Goal: Task Accomplishment & Management: Use online tool/utility

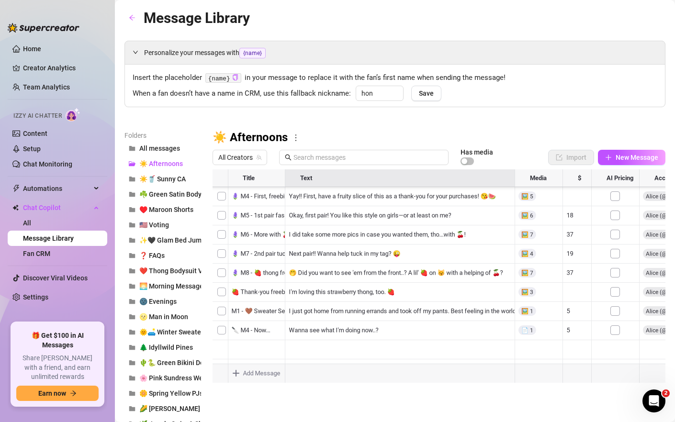
scroll to position [421, 0]
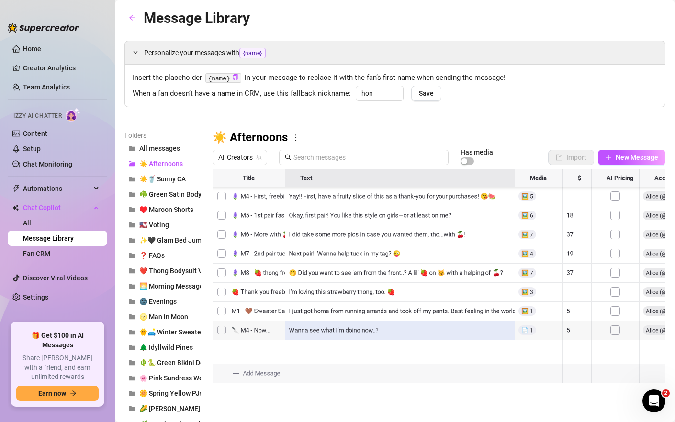
click at [330, 331] on div at bounding box center [439, 277] width 453 height 214
click at [330, 331] on textarea "Wanna see what I'm doing now..?" at bounding box center [399, 327] width 231 height 9
click at [527, 331] on div at bounding box center [439, 277] width 453 height 214
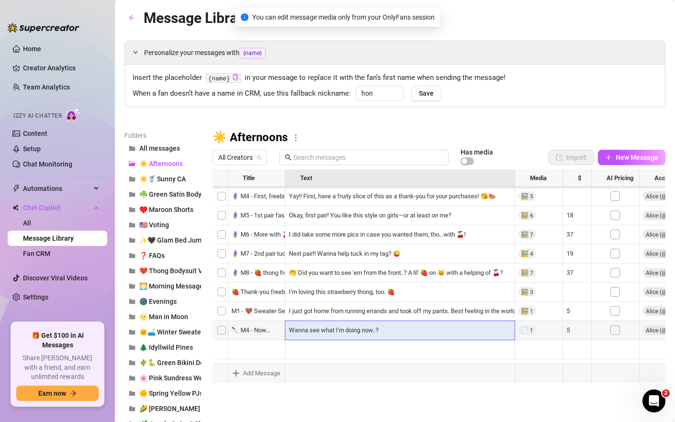
click at [359, 330] on div at bounding box center [439, 277] width 453 height 214
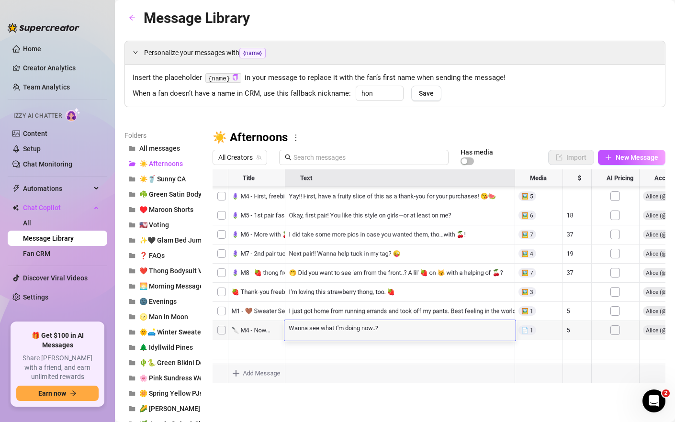
click at [222, 331] on div at bounding box center [439, 277] width 453 height 214
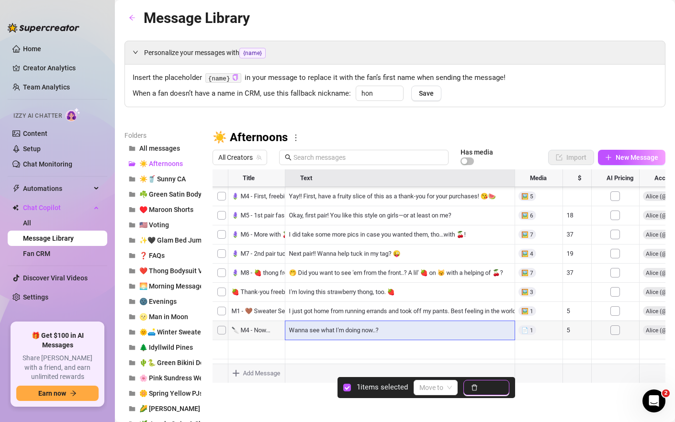
click at [494, 387] on span "Delete" at bounding box center [492, 388] width 20 height 8
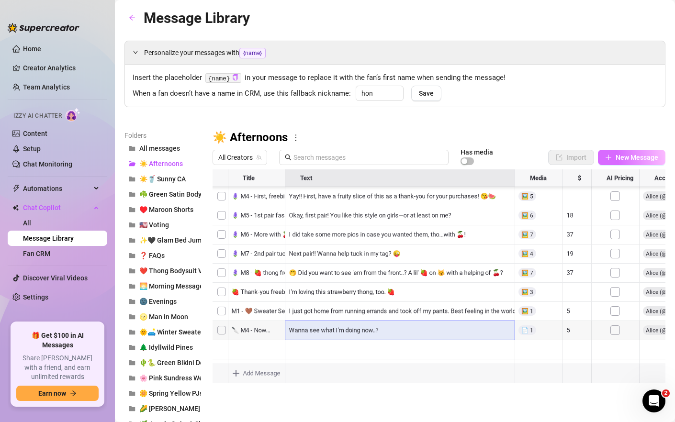
click at [616, 157] on span "New Message" at bounding box center [637, 158] width 43 height 8
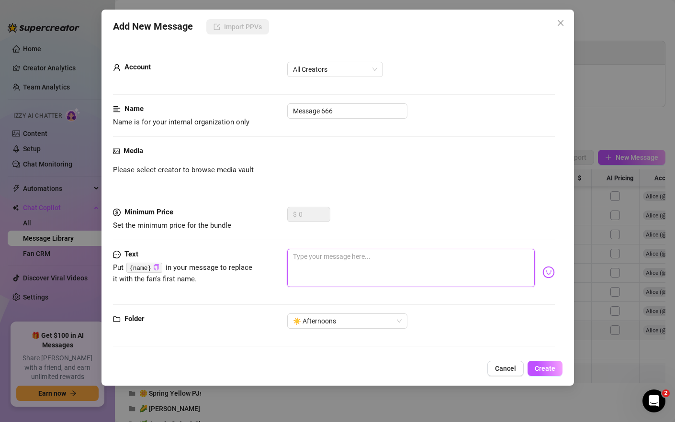
click at [361, 265] on textarea at bounding box center [411, 268] width 248 height 38
paste textarea "Wanna see what I'm doing now..?"
type textarea "Wanna see what I'm doing now..?"
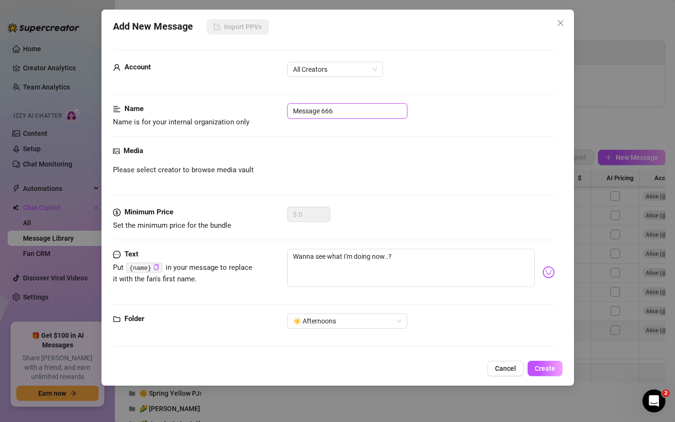
drag, startPoint x: 357, startPoint y: 112, endPoint x: 143, endPoint y: 108, distance: 214.1
click at [143, 108] on div "Name Name is for your internal organization only Message 666" at bounding box center [334, 115] width 442 height 24
type input "🔪 M4 - Now...?"
click at [550, 366] on span "Create" at bounding box center [545, 369] width 21 height 8
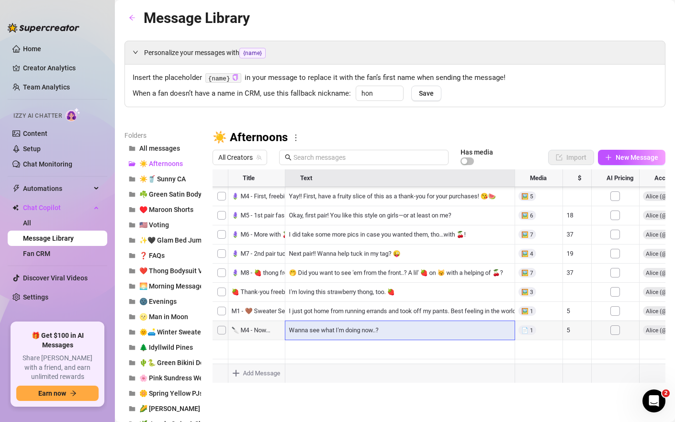
scroll to position [0, 0]
drag, startPoint x: 215, startPoint y: 332, endPoint x: 226, endPoint y: 255, distance: 77.8
click at [226, 255] on div at bounding box center [439, 277] width 453 height 214
click at [215, 222] on div at bounding box center [439, 277] width 453 height 214
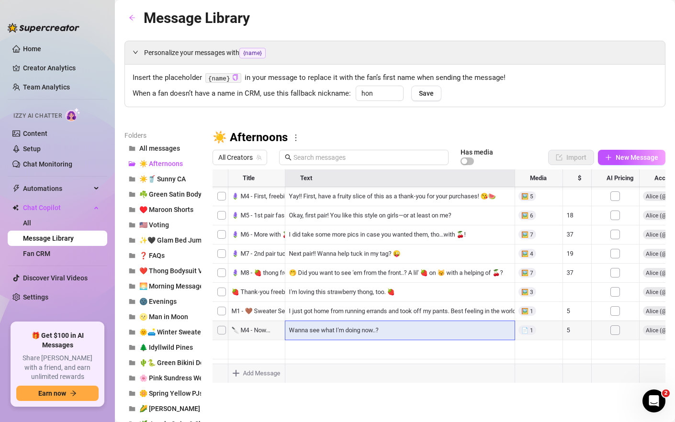
click at [259, 223] on div at bounding box center [439, 277] width 453 height 214
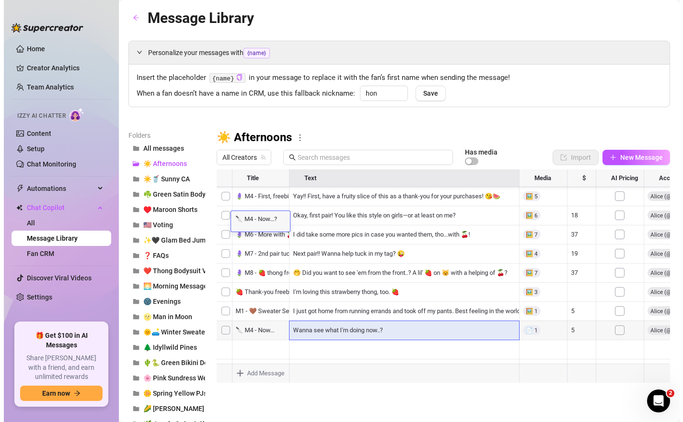
scroll to position [0, 0]
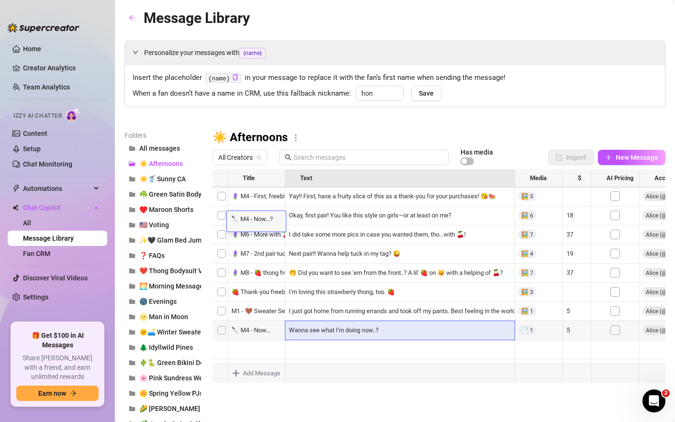
click at [221, 223] on div at bounding box center [439, 277] width 453 height 214
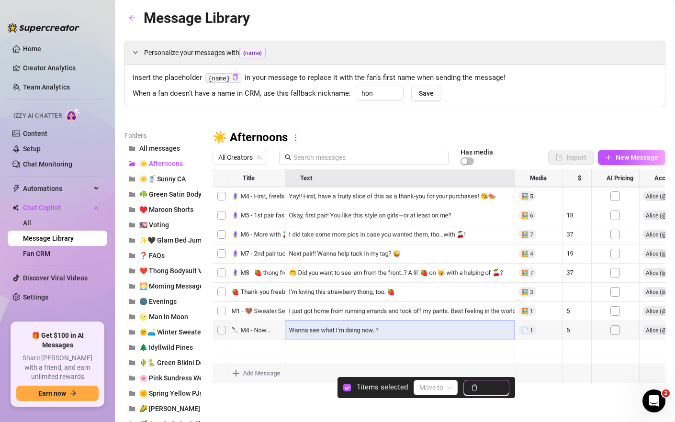
click at [493, 389] on span "Delete" at bounding box center [492, 388] width 20 height 8
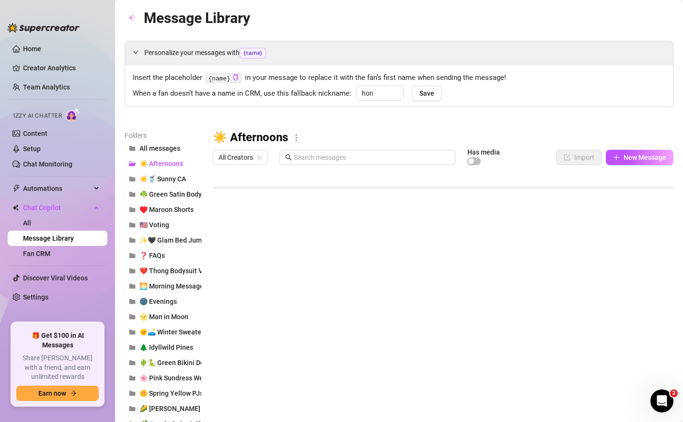
scroll to position [460, 0]
click at [231, 7] on article "Message Library" at bounding box center [197, 18] width 106 height 23
drag, startPoint x: 216, startPoint y: 291, endPoint x: 232, endPoint y: 255, distance: 39.1
click at [232, 255] on div at bounding box center [443, 277] width 460 height 214
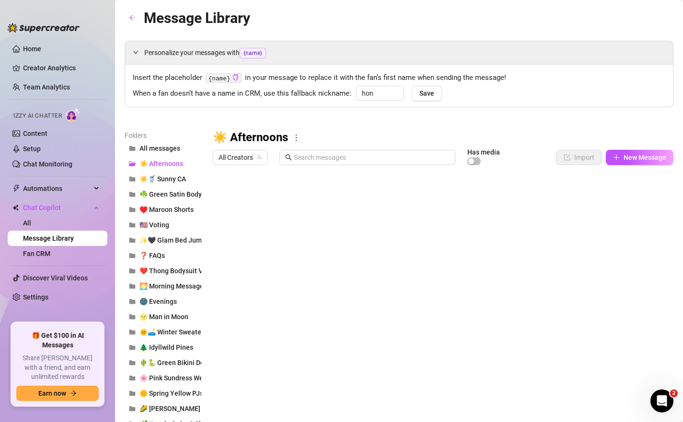
drag, startPoint x: 215, startPoint y: 293, endPoint x: 232, endPoint y: 271, distance: 27.6
click at [232, 271] on div at bounding box center [443, 277] width 460 height 214
drag, startPoint x: 215, startPoint y: 313, endPoint x: 228, endPoint y: 288, distance: 28.3
click at [228, 288] on div at bounding box center [443, 277] width 460 height 214
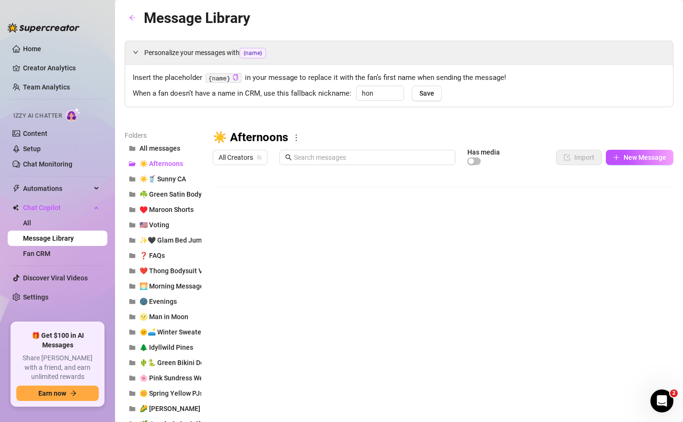
drag, startPoint x: 216, startPoint y: 333, endPoint x: 249, endPoint y: 307, distance: 41.8
click at [249, 307] on div at bounding box center [443, 277] width 460 height 214
click at [661, 154] on span "New Message" at bounding box center [644, 158] width 43 height 8
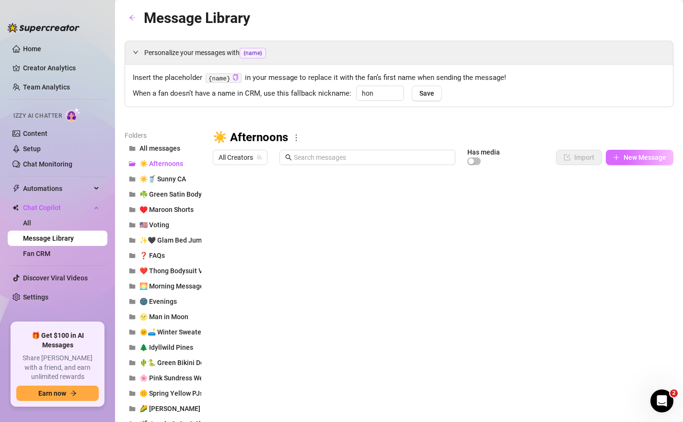
type textarea "Type your message here..."
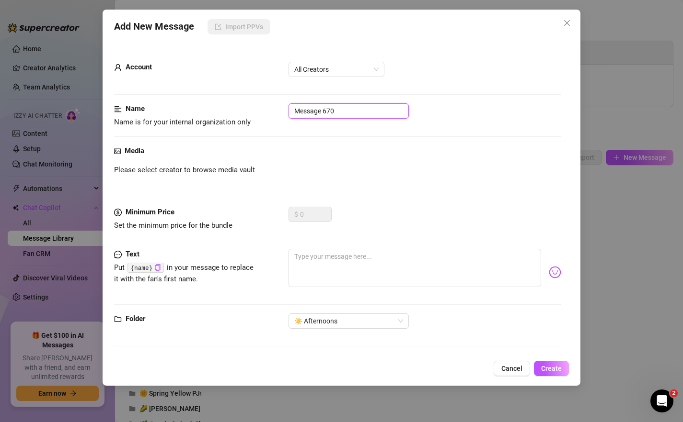
drag, startPoint x: 382, startPoint y: 107, endPoint x: 196, endPoint y: 95, distance: 186.3
click at [196, 95] on form "Account All Creators Name Name is for your internal organization only Message 6…" at bounding box center [337, 203] width 447 height 306
type input "🔪 Prompt"
click at [333, 270] on textarea at bounding box center [414, 268] width 253 height 38
type textarea "H"
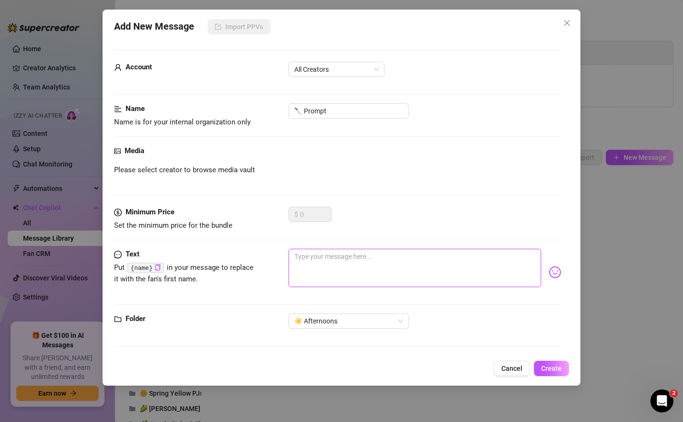
type textarea "H"
type textarea "He"
type textarea "Heh"
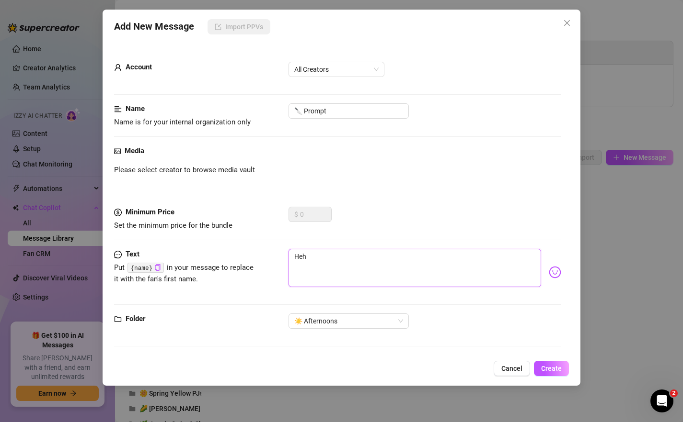
type textarea "Hehe"
type textarea "Hehe,"
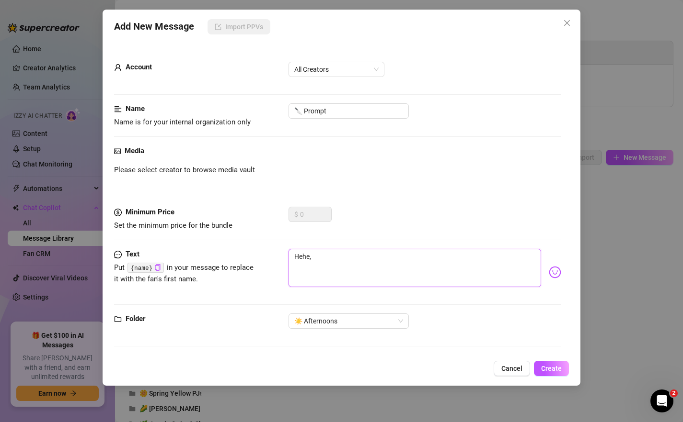
type textarea "Hehe,"
type textarea "Hehe, l"
type textarea "Hehe, li"
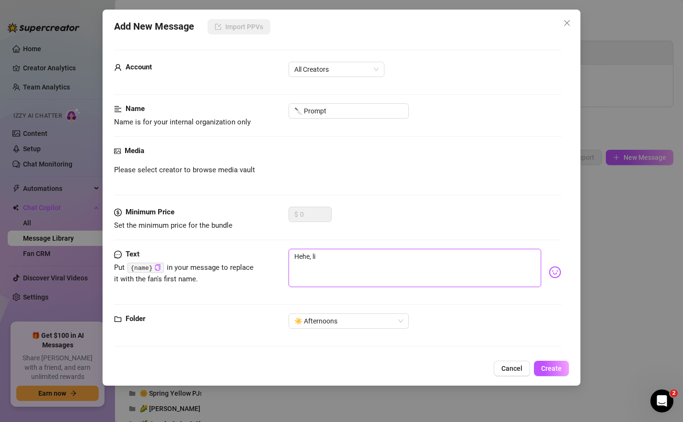
type textarea "Hehe, lik"
type textarea "Hehe, like"
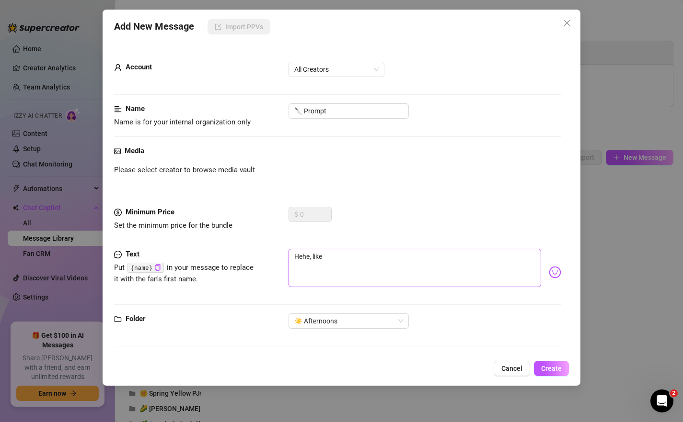
type textarea "Hehe, like"
type textarea "Hehe, like m"
type textarea "Hehe, like my"
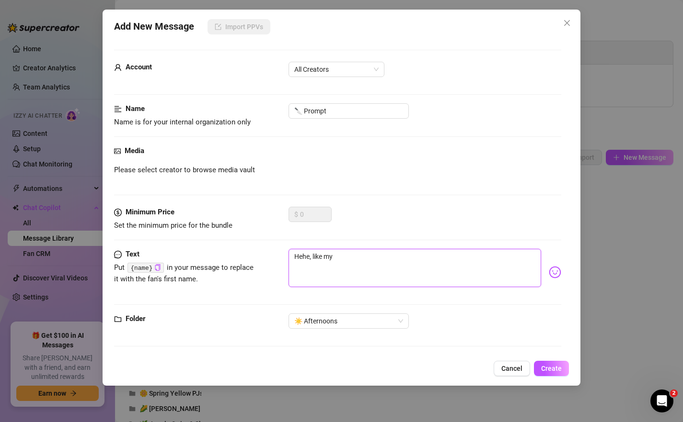
type textarea "Hehe, like my"
type textarea "Hehe, like my v"
type textarea "Hehe, like my vi"
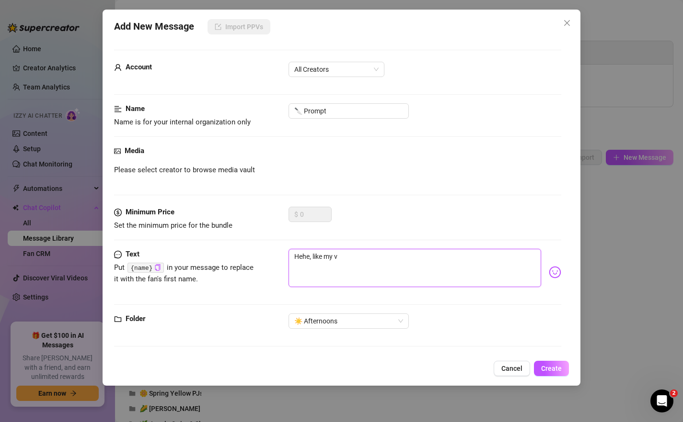
type textarea "Hehe, like my vi"
type textarea "Hehe, like my vin"
type textarea "Hehe, like my vint"
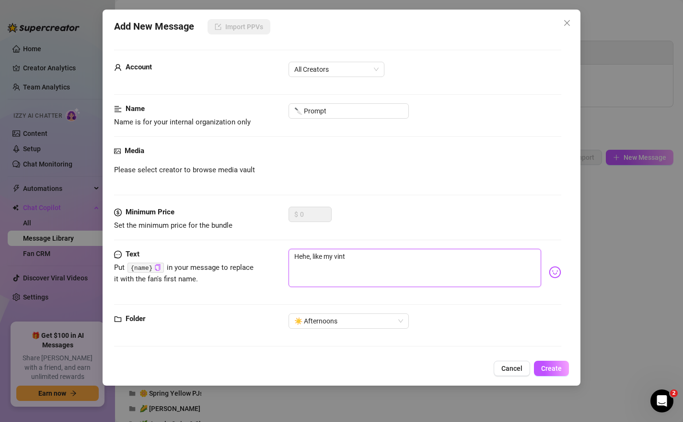
type textarea "Hehe, like my vinta"
type textarea "Hehe, like my vintag"
type textarea "Hehe, like my vintage"
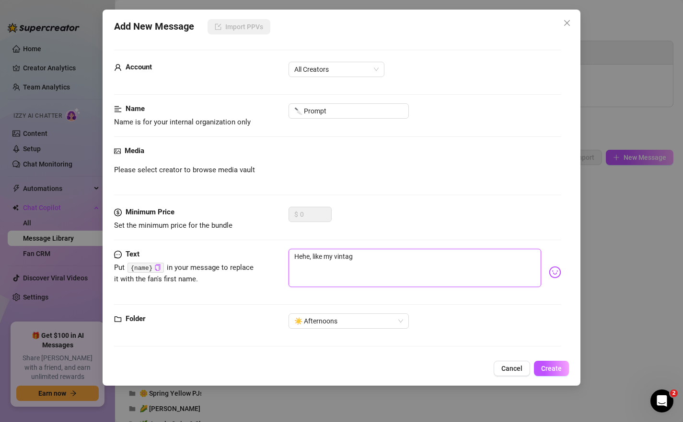
type textarea "Hehe, like my vintage"
type textarea "Hehe, like my vintage o"
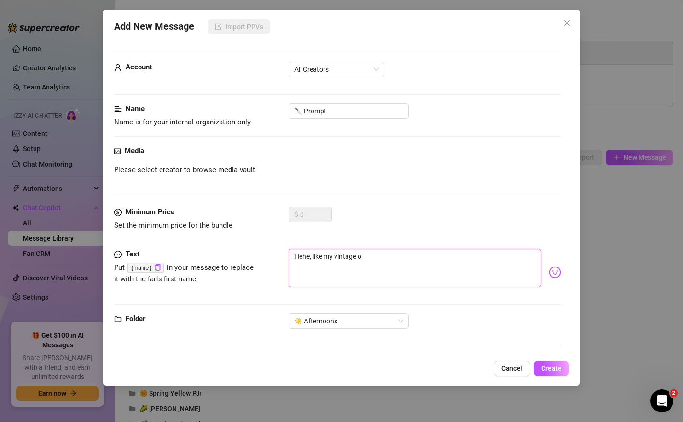
type textarea "Hehe, like my vintage ov"
type textarea "Hehe, like my vintage ove"
type textarea "Hehe, like my vintage over"
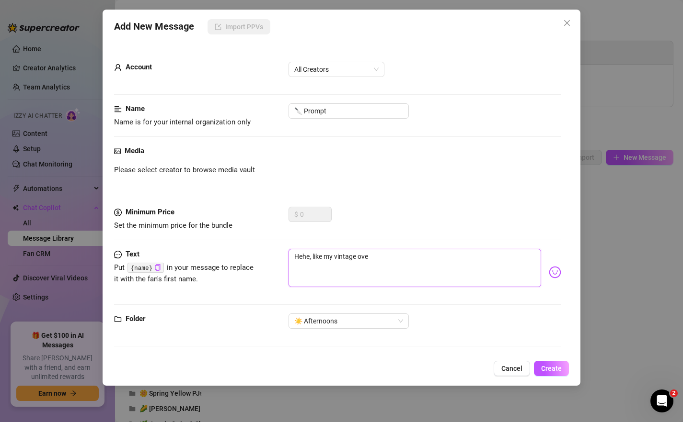
type textarea "Hehe, like my vintage over"
type textarea "Hehe, like my vintage overa"
type textarea "Hehe, like my vintage overal"
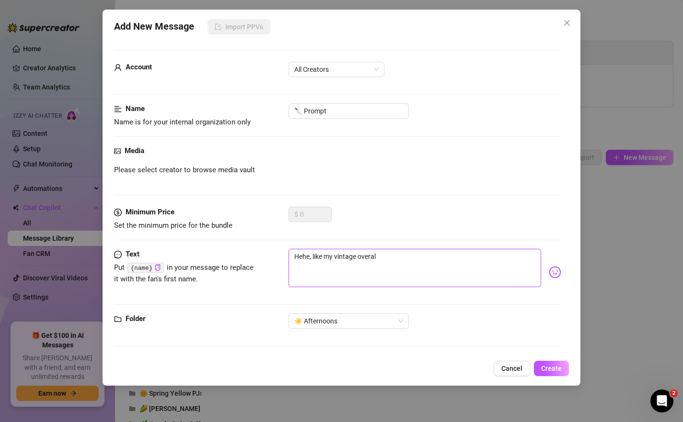
type textarea "Hehe, like my vintage overall"
type textarea "Hehe, like my vintage overalls"
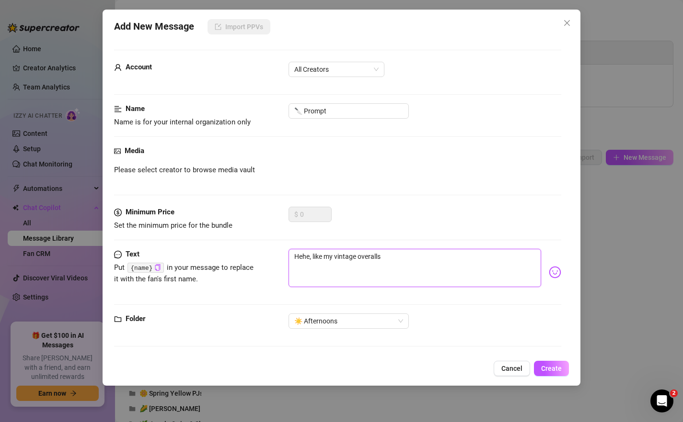
type textarea "Hehe, like my vintage overalls"
type textarea "Hehe, like my vintage overalls a"
type textarea "Hehe, like my vintage overalls an"
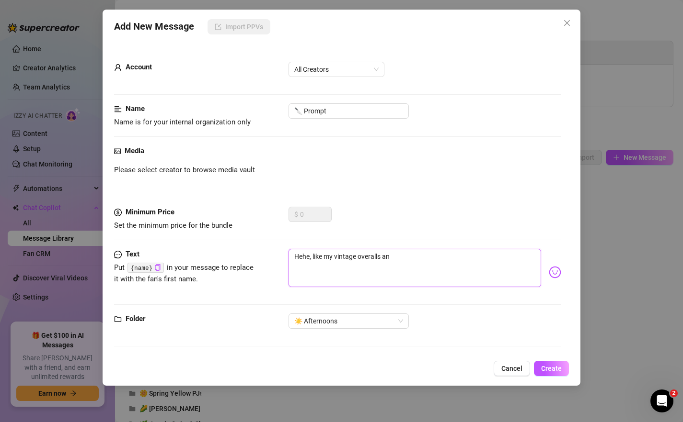
type textarea "Hehe, like my vintage overalls and"
type textarea "Hehe, like my vintage overalls and v"
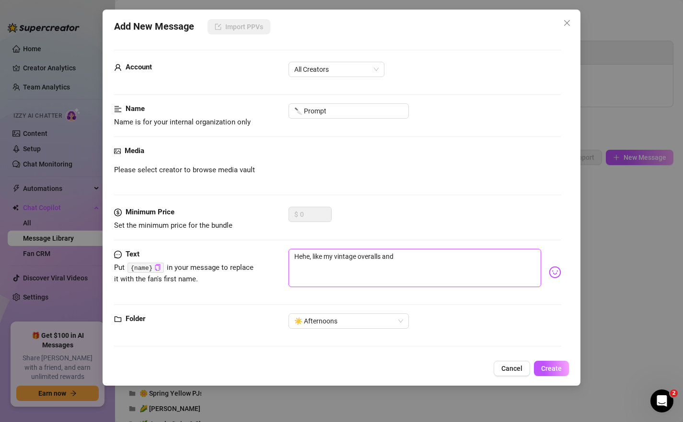
type textarea "Hehe, like my vintage overalls and v"
type textarea "Hehe, like my vintage overalls and vi"
type textarea "Hehe, like my vintage overalls and vin"
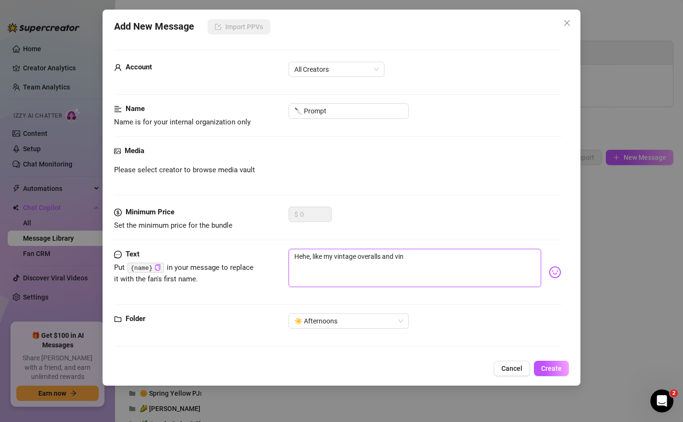
type textarea "Hehe, like my vintage overalls and vint"
type textarea "Hehe, like my vintage overalls and vinta"
type textarea "Hehe, like my vintage overalls and vintag"
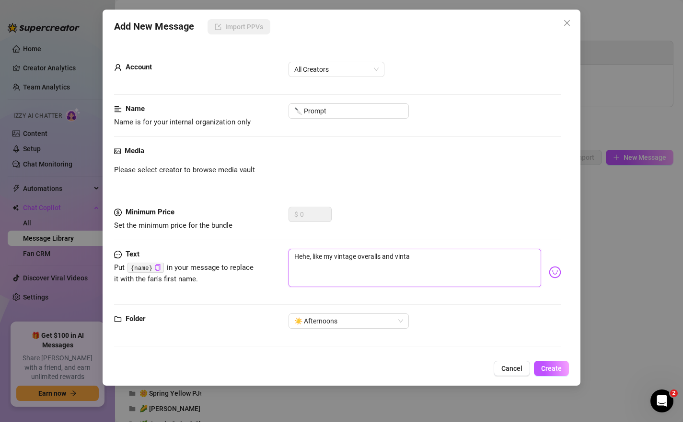
type textarea "Hehe, like my vintage overalls and vintag"
type textarea "Hehe, like my vintage overalls and vintage"
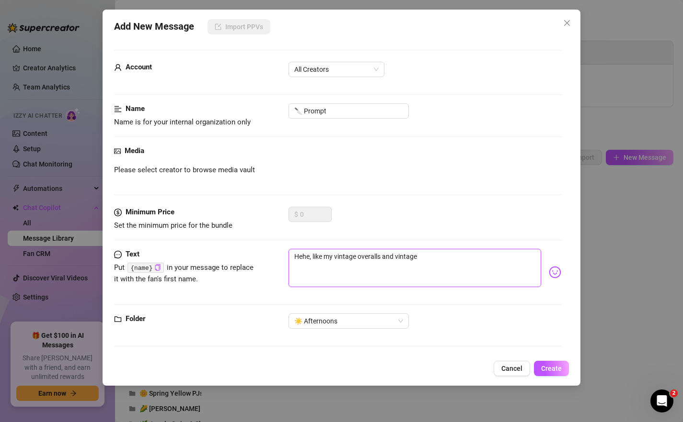
type textarea "Hehe, like my vintage overalls and vintage h"
type textarea "Hehe, like my vintage overalls and vintage ha"
type textarea "Hehe, like my vintage overalls and vintage hai"
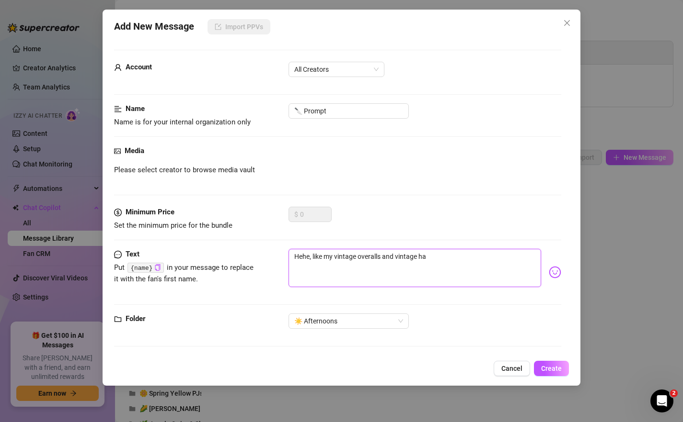
type textarea "Hehe, like my vintage overalls and vintage hai"
type textarea "Hehe, like my vintage overalls and vintage hair"
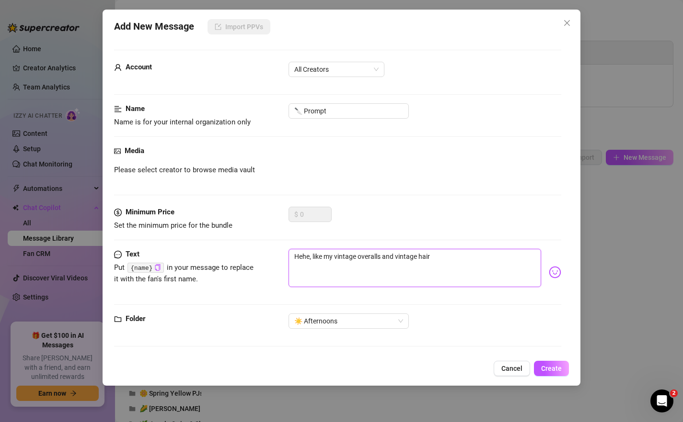
type textarea "Hehe, like my vintage overalls and vintage hair r"
type textarea "Hehe, like my vintage overalls and vintage hair ro"
type textarea "Hehe, like my vintage overalls and vintage hair rol"
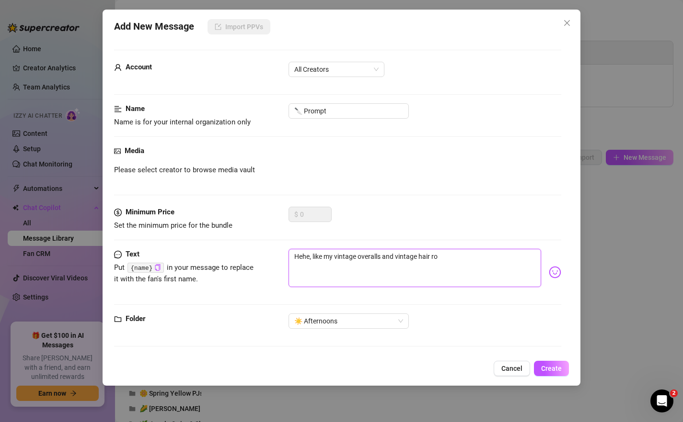
type textarea "Hehe, like my vintage overalls and vintage hair rol"
type textarea "Hehe, like my vintage overalls and vintage hair roll"
type textarea "Hehe, like my vintage overalls and vintage hair [PERSON_NAME]"
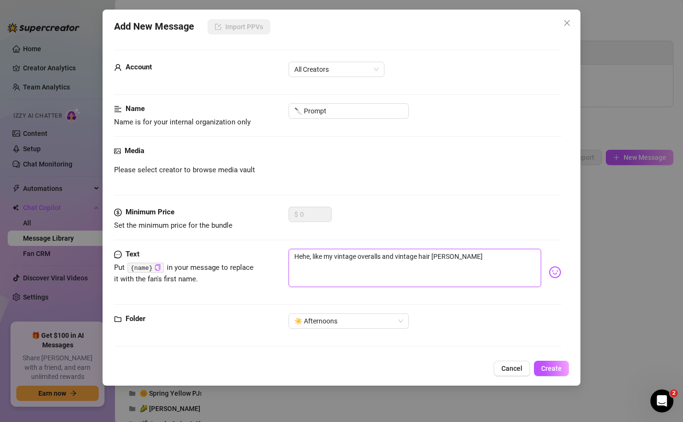
type textarea "Hehe, like my vintage overalls and vintage hair roller"
type textarea "Hehe, like my vintage overalls and vintage hair rollers"
type textarea "Hehe, like my vintage overalls and vintage hair rollers?"
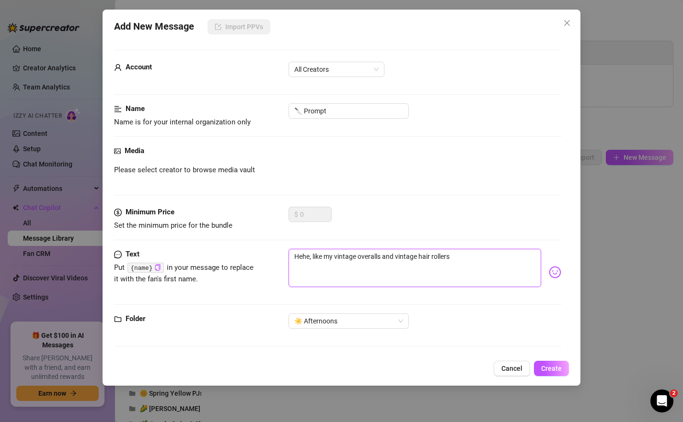
type textarea "Hehe, like my vintage overalls and vintage hair rollers?"
type textarea "Hehe, like my vintage overalls and vintage hair rollers? ➰"
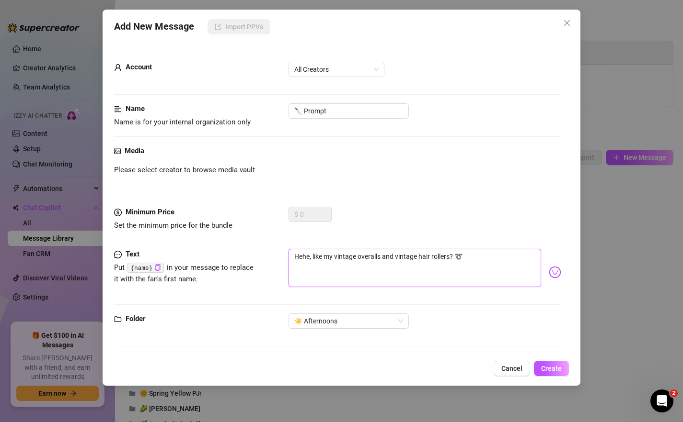
type textarea "Hehe, like my vintage overalls and vintage hair rollers?"
type textarea "Hehe, like my vintage overalls and vintage hair rollers? ➰"
type textarea "Hehe, like my vintage overalls and vintage hair rollers? ➰😜"
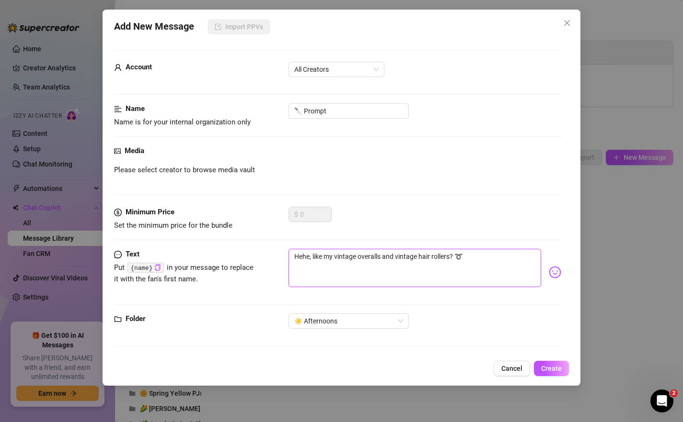
type textarea "Hehe, like my vintage overalls and vintage hair rollers? ➰😜"
type textarea "Hehe, like my vintage overalls and vintage hair rollers? ➰"
click at [550, 370] on span "Create" at bounding box center [551, 369] width 21 height 8
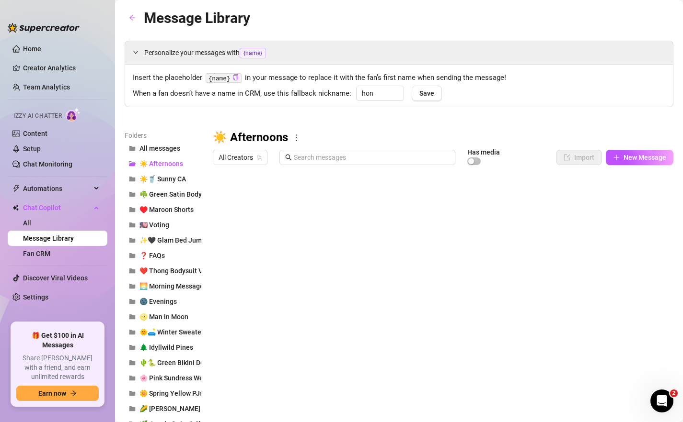
drag, startPoint x: 215, startPoint y: 331, endPoint x: 224, endPoint y: 217, distance: 114.4
click at [224, 217] on div at bounding box center [443, 277] width 460 height 214
